Goal: Transaction & Acquisition: Book appointment/travel/reservation

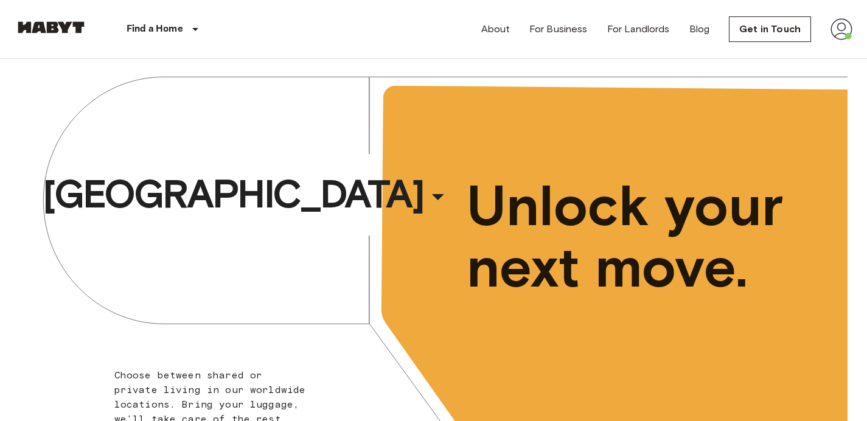
click at [845, 33] on img at bounding box center [842, 29] width 22 height 22
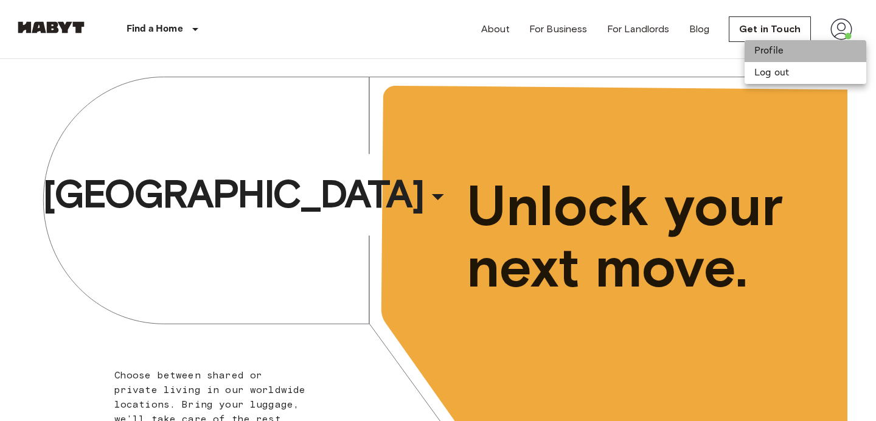
click at [780, 46] on li "Profile" at bounding box center [806, 51] width 122 height 22
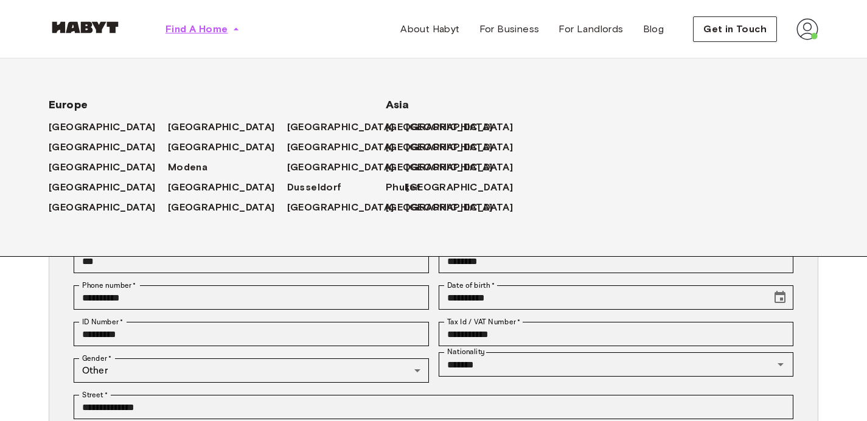
click at [186, 37] on button "Find A Home" at bounding box center [203, 29] width 94 height 24
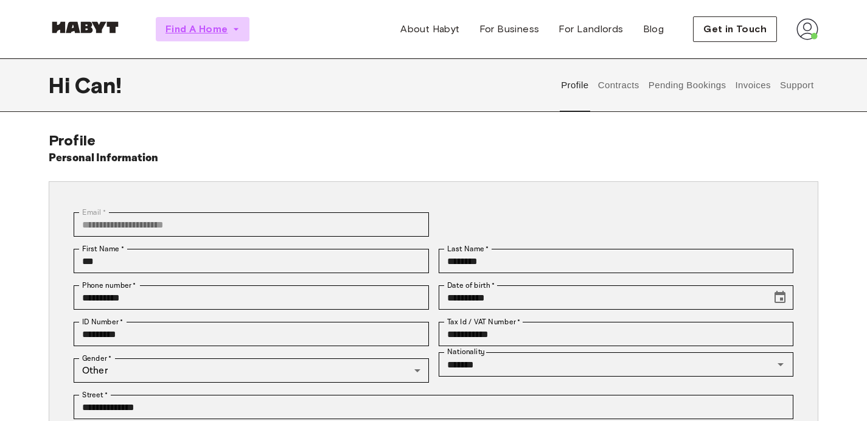
click at [193, 29] on span "Find A Home" at bounding box center [197, 29] width 62 height 15
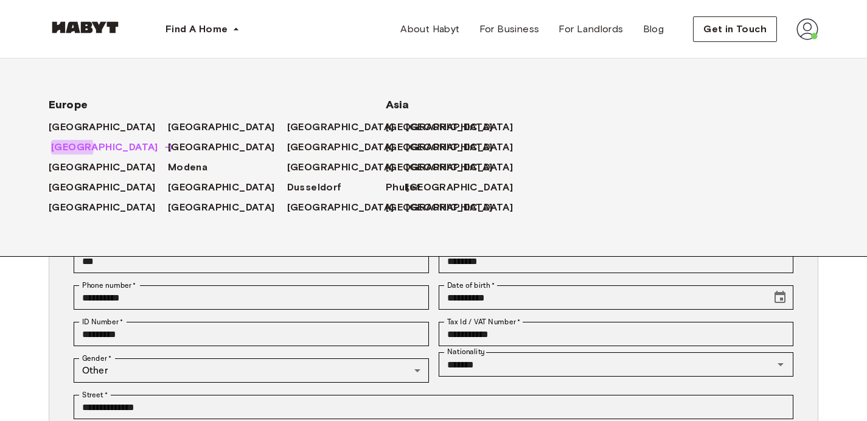
click at [70, 148] on span "[GEOGRAPHIC_DATA]" at bounding box center [104, 147] width 107 height 15
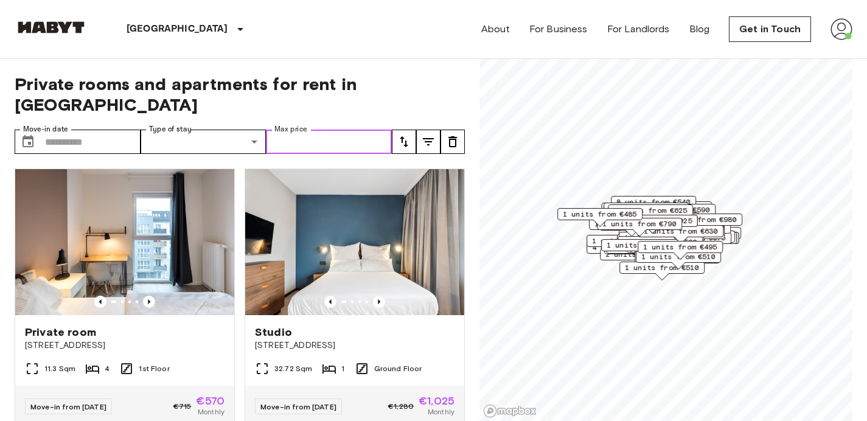
click at [318, 132] on input "Max price" at bounding box center [329, 142] width 126 height 24
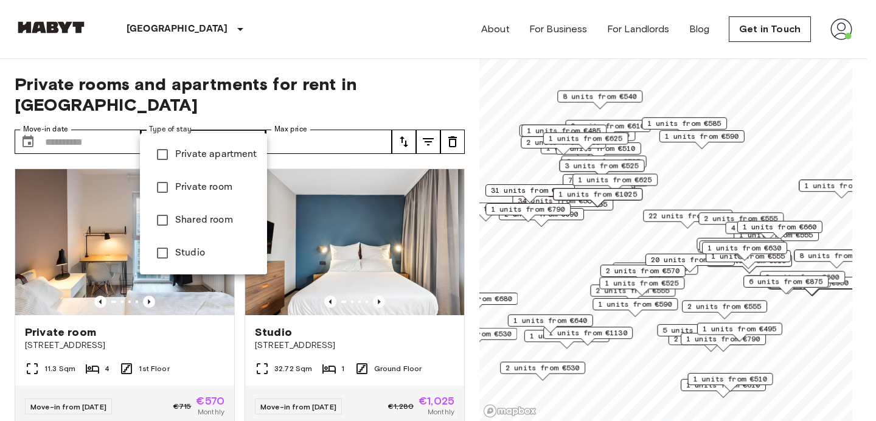
click at [209, 159] on span "Private apartment" at bounding box center [216, 154] width 82 height 15
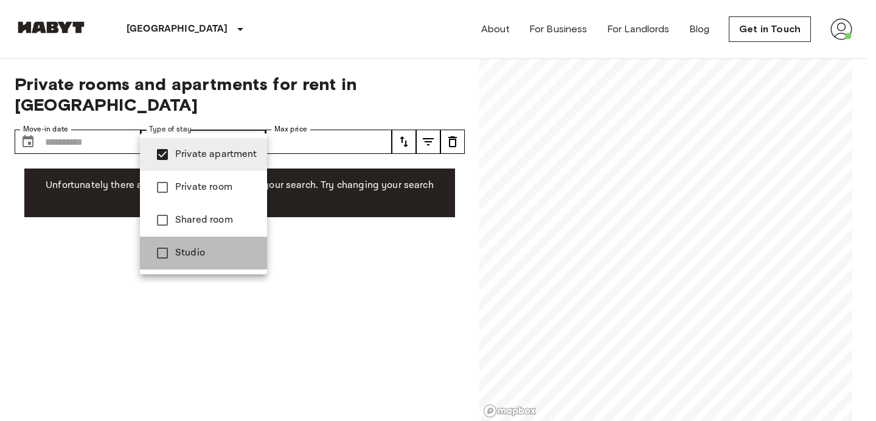
click at [195, 252] on span "Studio" at bounding box center [216, 253] width 82 height 15
type input "**********"
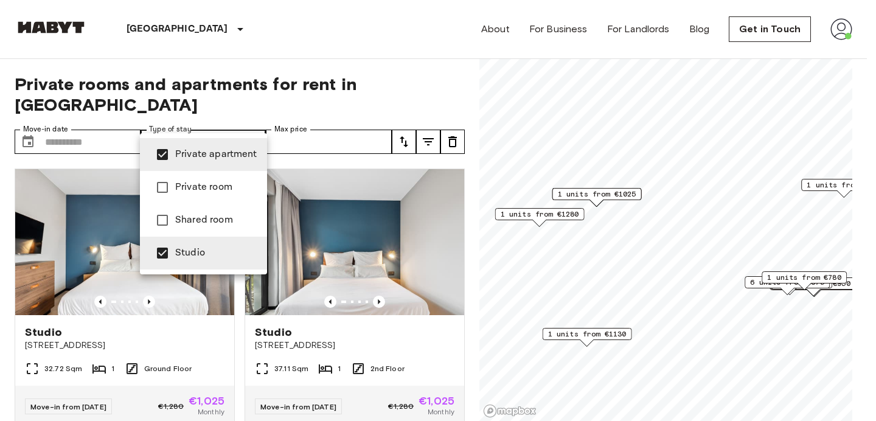
click at [324, 93] on div at bounding box center [438, 210] width 876 height 421
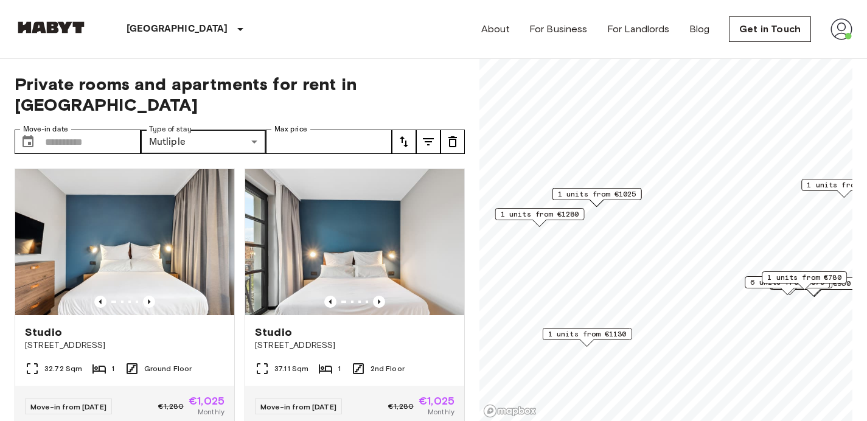
click at [407, 134] on icon "tune" at bounding box center [404, 141] width 15 height 15
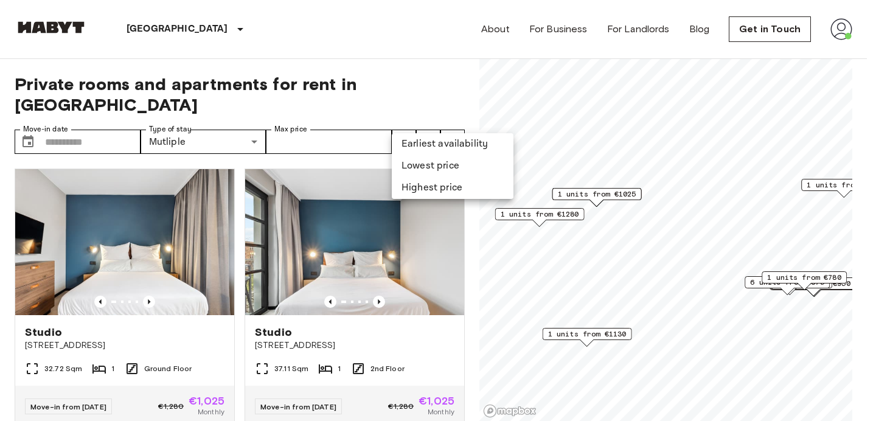
click at [414, 169] on li "Lowest price" at bounding box center [453, 166] width 122 height 22
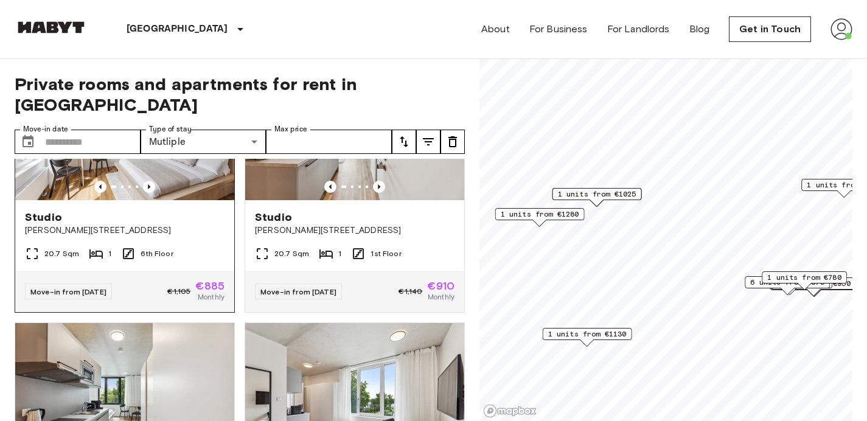
scroll to position [2101, 0]
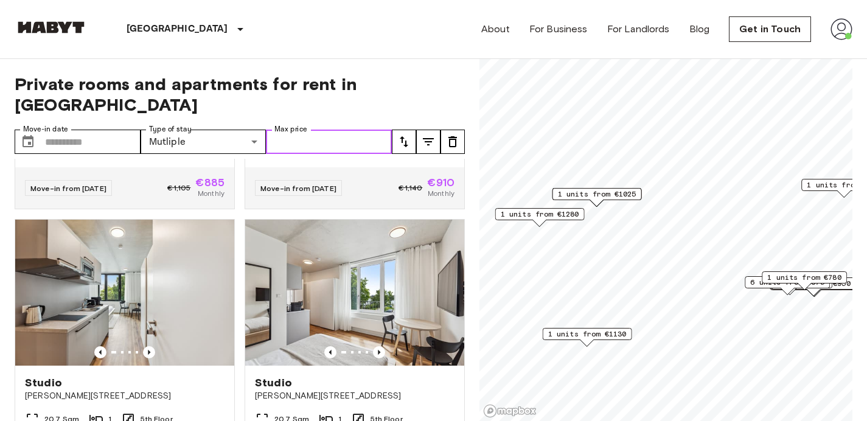
click at [310, 130] on input "Max price" at bounding box center [329, 142] width 126 height 24
click at [78, 130] on input "Move-in date" at bounding box center [93, 142] width 96 height 24
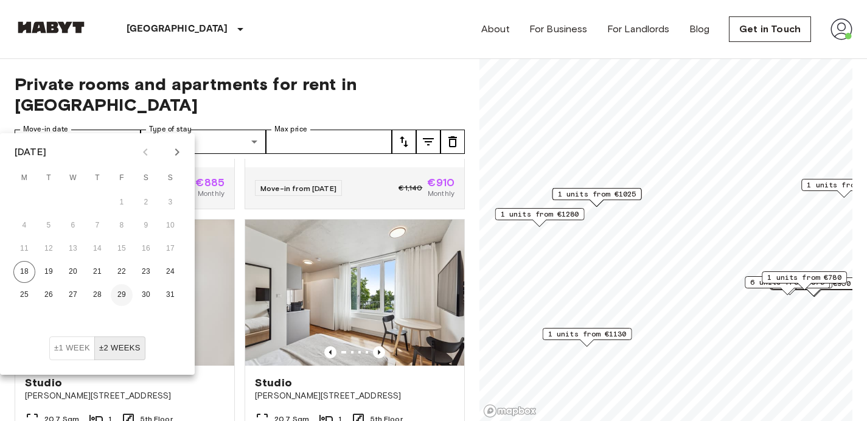
click at [117, 299] on button "29" at bounding box center [122, 295] width 22 height 22
type input "**********"
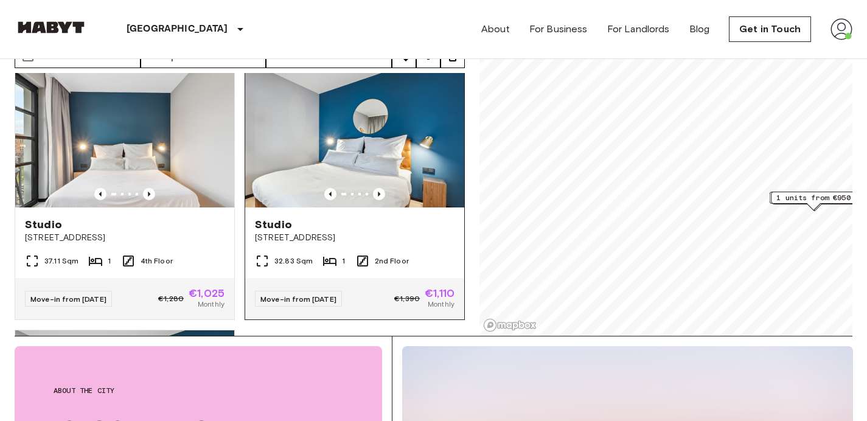
scroll to position [1099, 0]
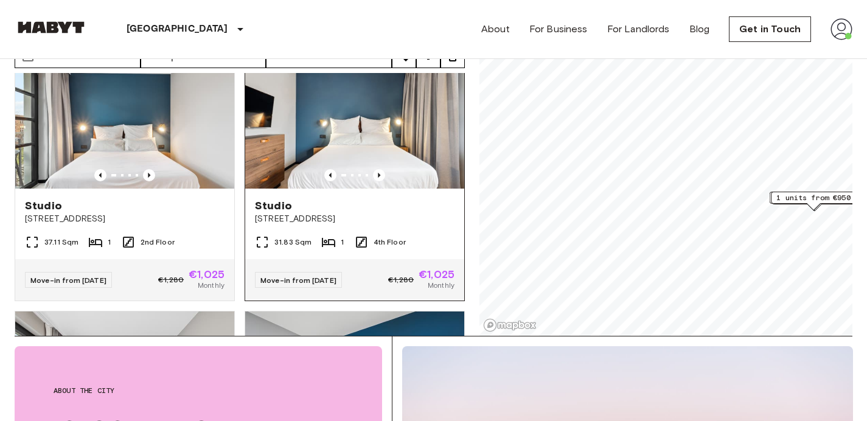
drag, startPoint x: 336, startPoint y: 119, endPoint x: 321, endPoint y: 125, distance: 16.6
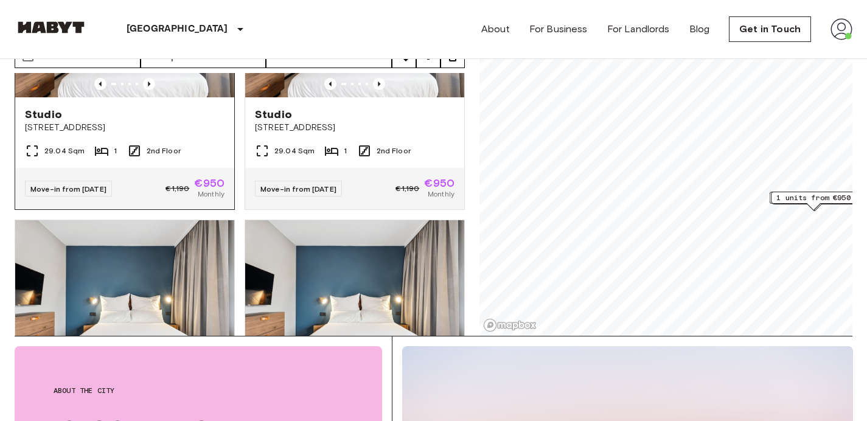
scroll to position [38, 0]
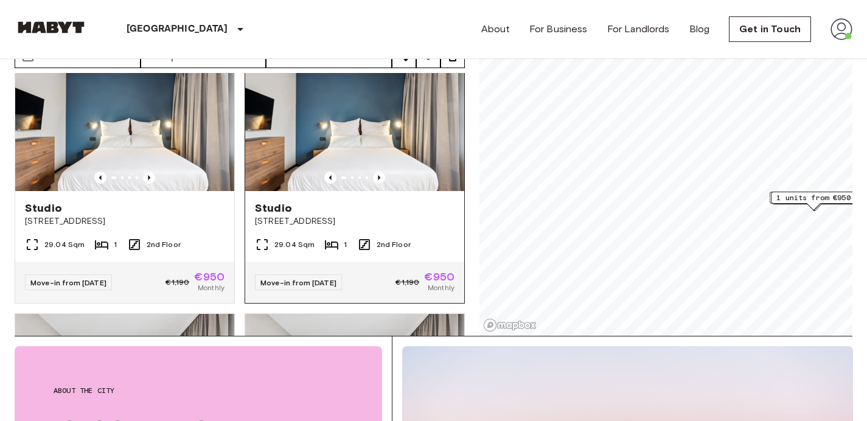
drag, startPoint x: 301, startPoint y: 122, endPoint x: 295, endPoint y: 122, distance: 6.7
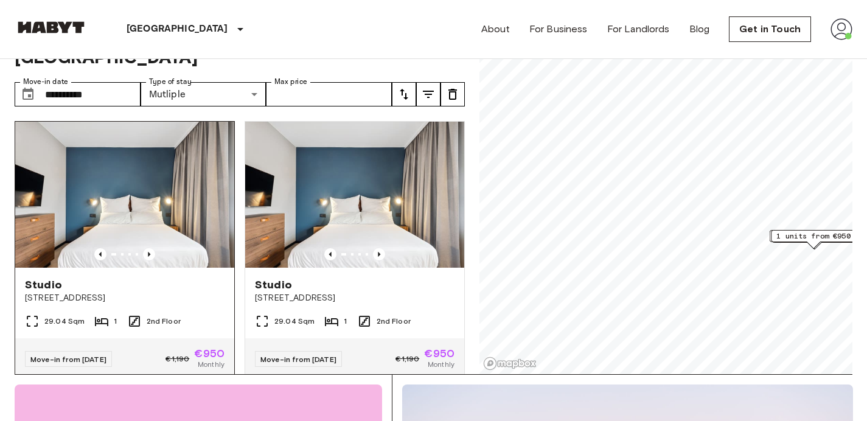
scroll to position [0, 0]
